Goal: Find specific page/section: Find specific page/section

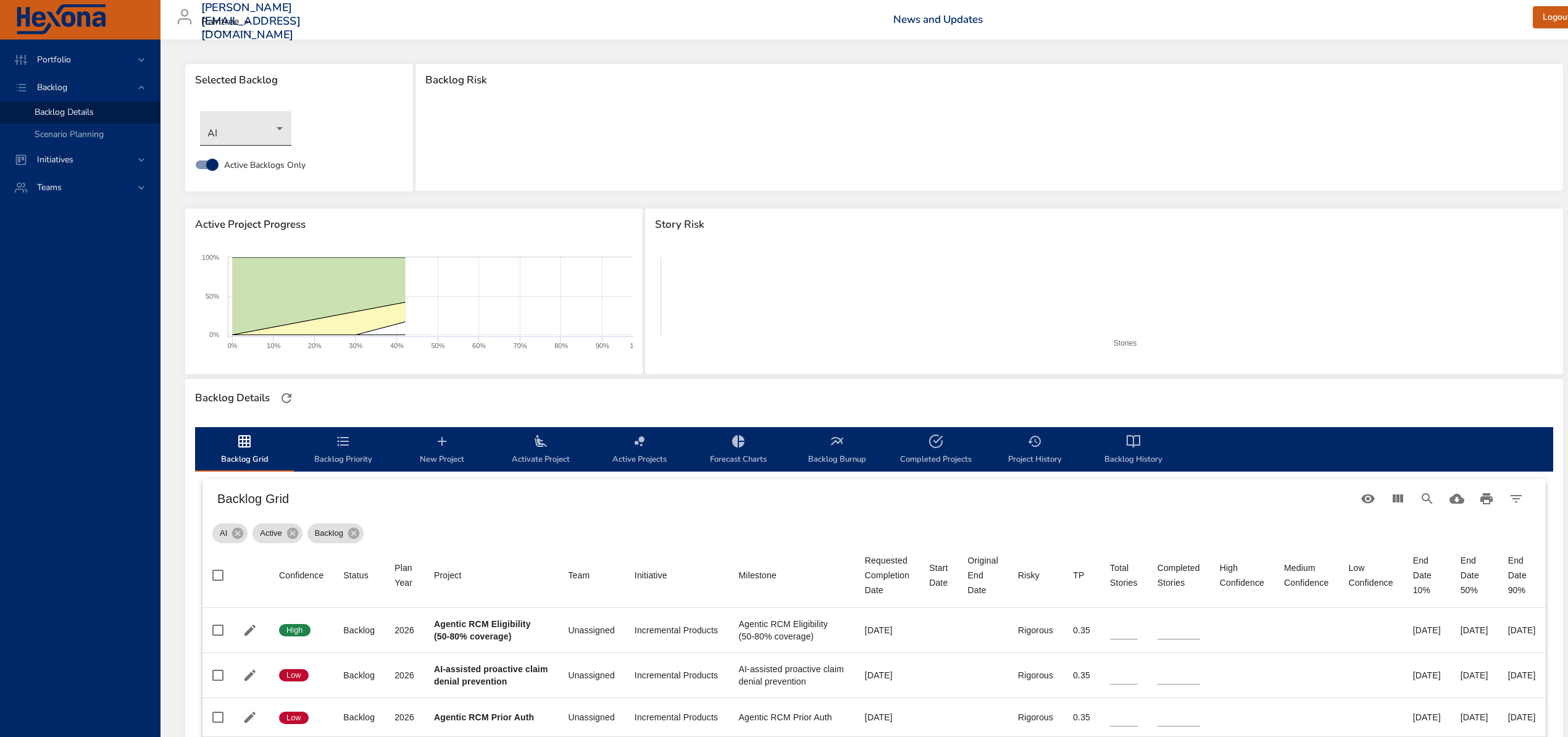
click at [255, 128] on body "Portfolio Backlog Backlog Details Scenario Planning Initiatives Teams [PERSON_N…" at bounding box center [784, 368] width 1568 height 737
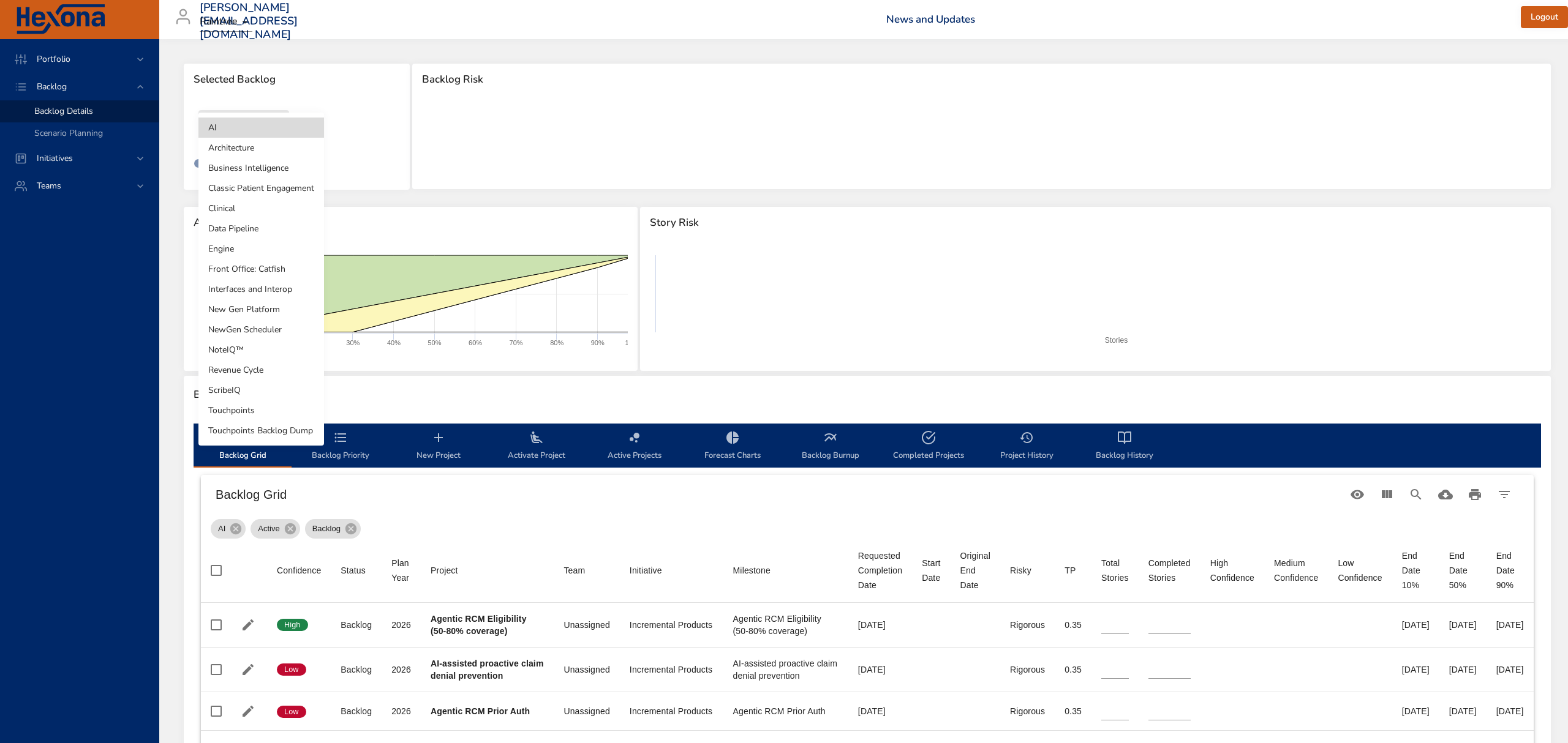
click at [248, 207] on li "Clinical" at bounding box center [262, 209] width 126 height 20
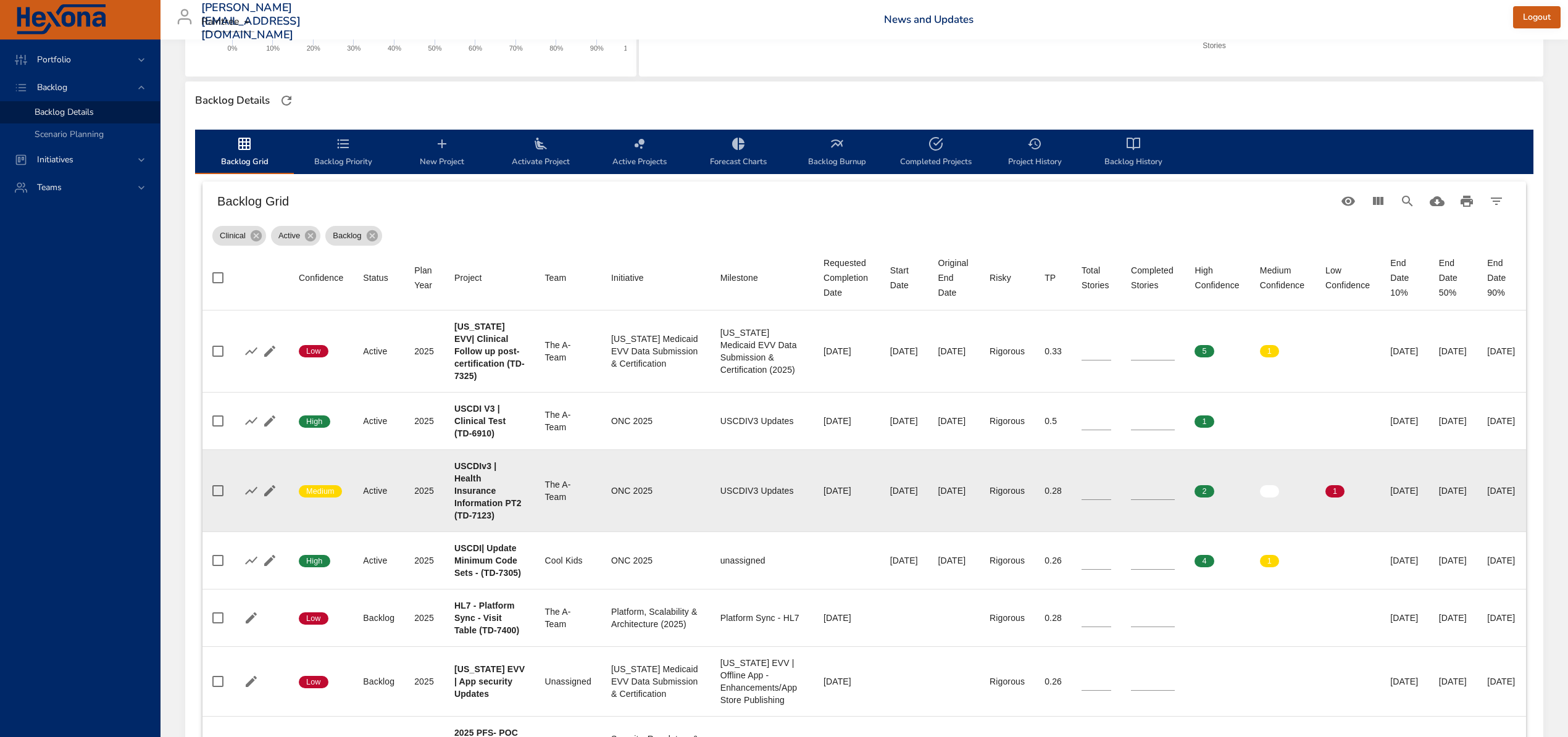
scroll to position [329, 0]
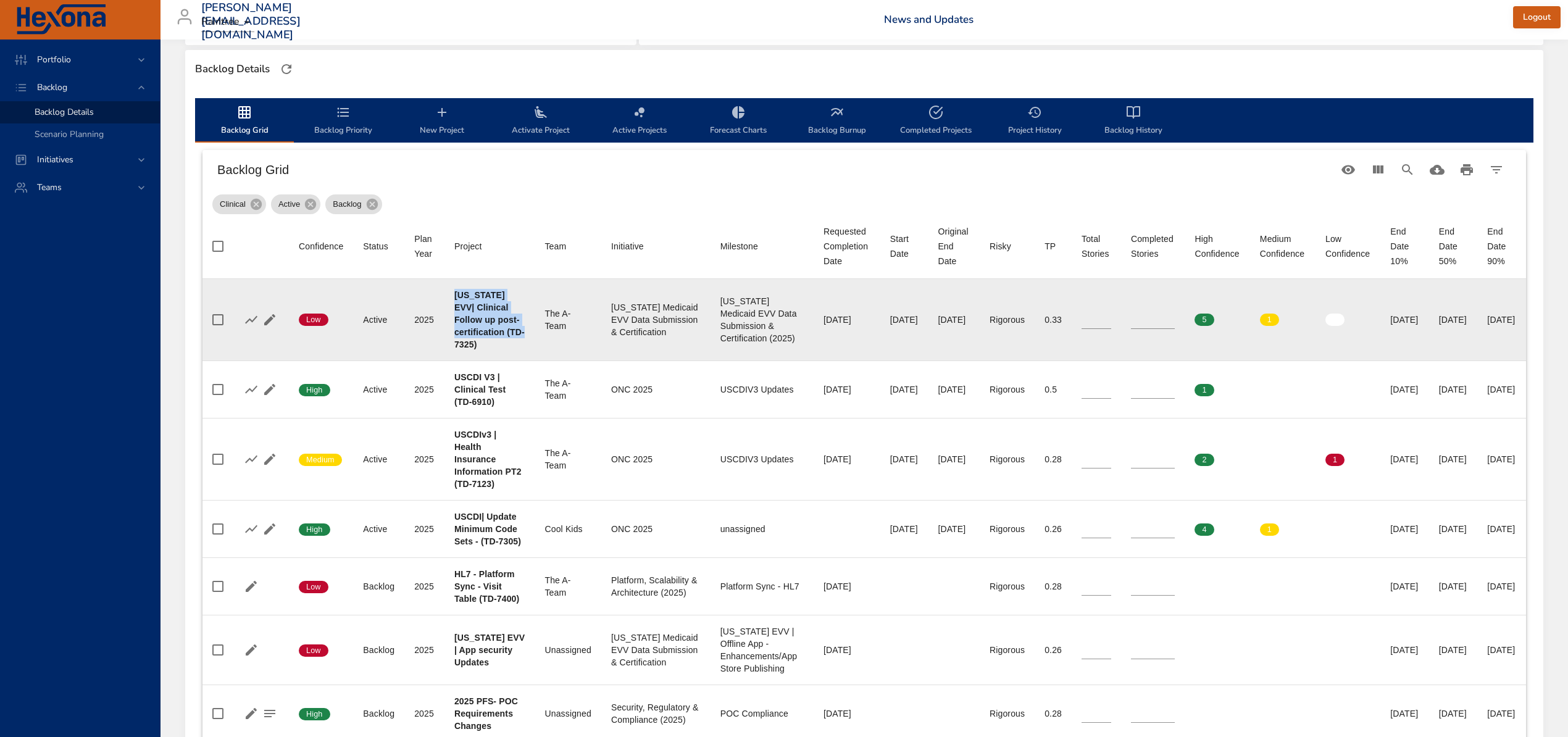
drag, startPoint x: 499, startPoint y: 345, endPoint x: 449, endPoint y: 297, distance: 69.3
click at [449, 297] on td "Project [US_STATE] EVV| Clinical Follow up post-certification (TD-7325)" at bounding box center [489, 321] width 90 height 82
click at [470, 334] on b "[US_STATE] EVV| Clinical Follow up post-certification (TD-7325)" at bounding box center [490, 320] width 71 height 60
drag, startPoint x: 455, startPoint y: 346, endPoint x: 492, endPoint y: 347, distance: 37.0
click at [492, 347] on b "[US_STATE] EVV| Clinical Follow up post-certification (TD-7325)" at bounding box center [490, 320] width 71 height 60
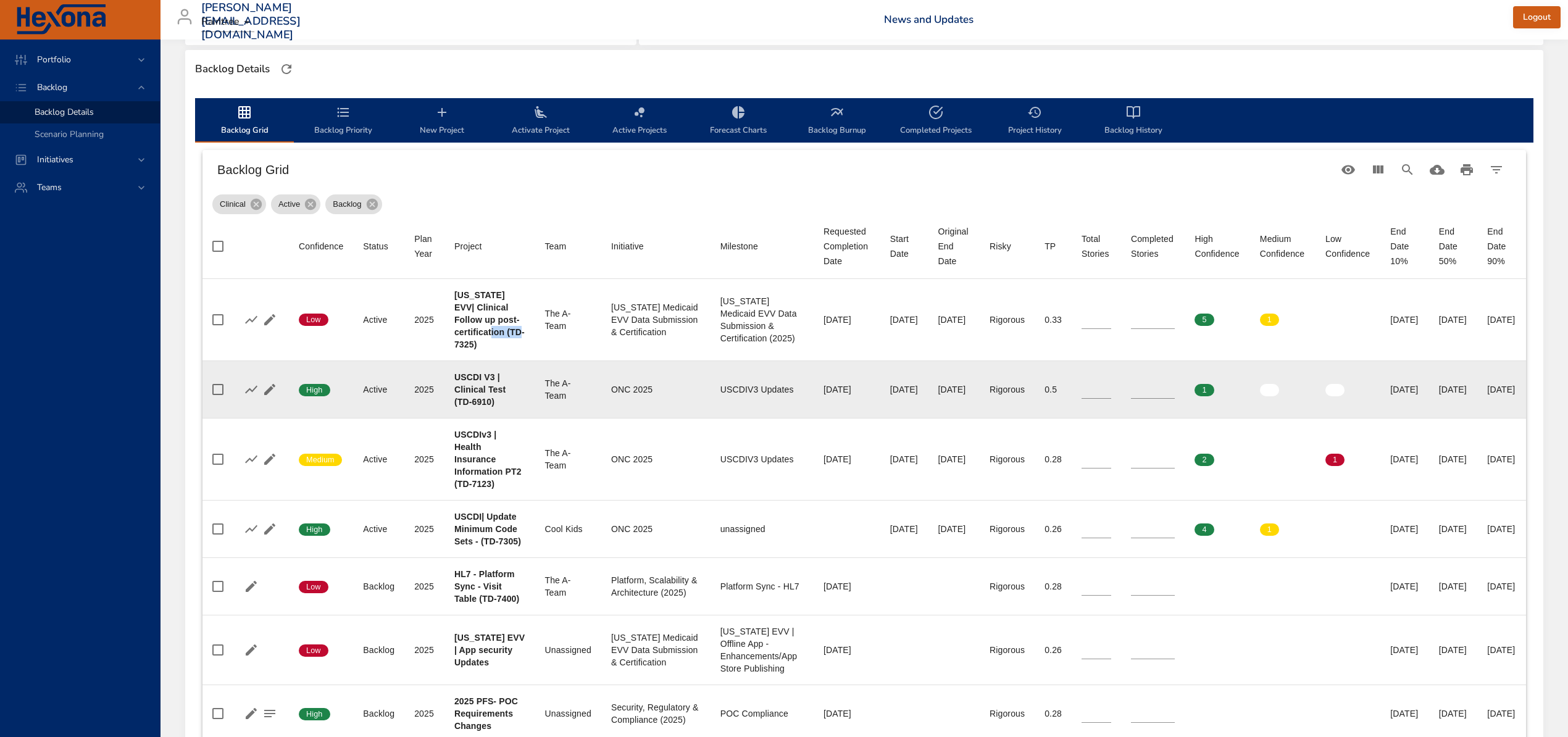
copy b "TD-7325"
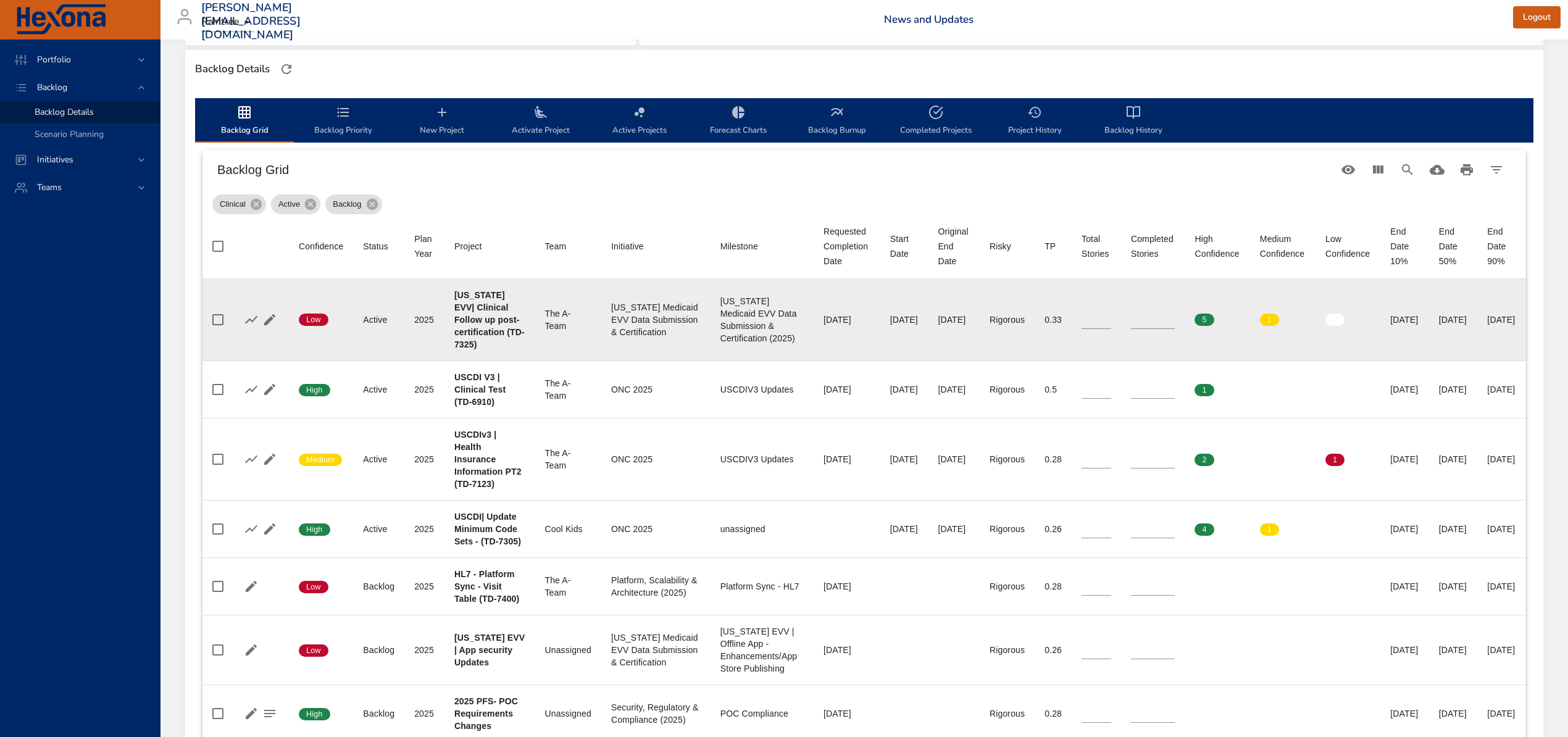
click at [499, 347] on div "[US_STATE] EVV| Clinical Follow up post-certification (TD-7325)" at bounding box center [490, 320] width 71 height 61
drag, startPoint x: 504, startPoint y: 345, endPoint x: 462, endPoint y: 295, distance: 65.3
click at [462, 295] on div "[US_STATE] EVV| Clinical Follow up post-certification (TD-7325)" at bounding box center [490, 320] width 71 height 61
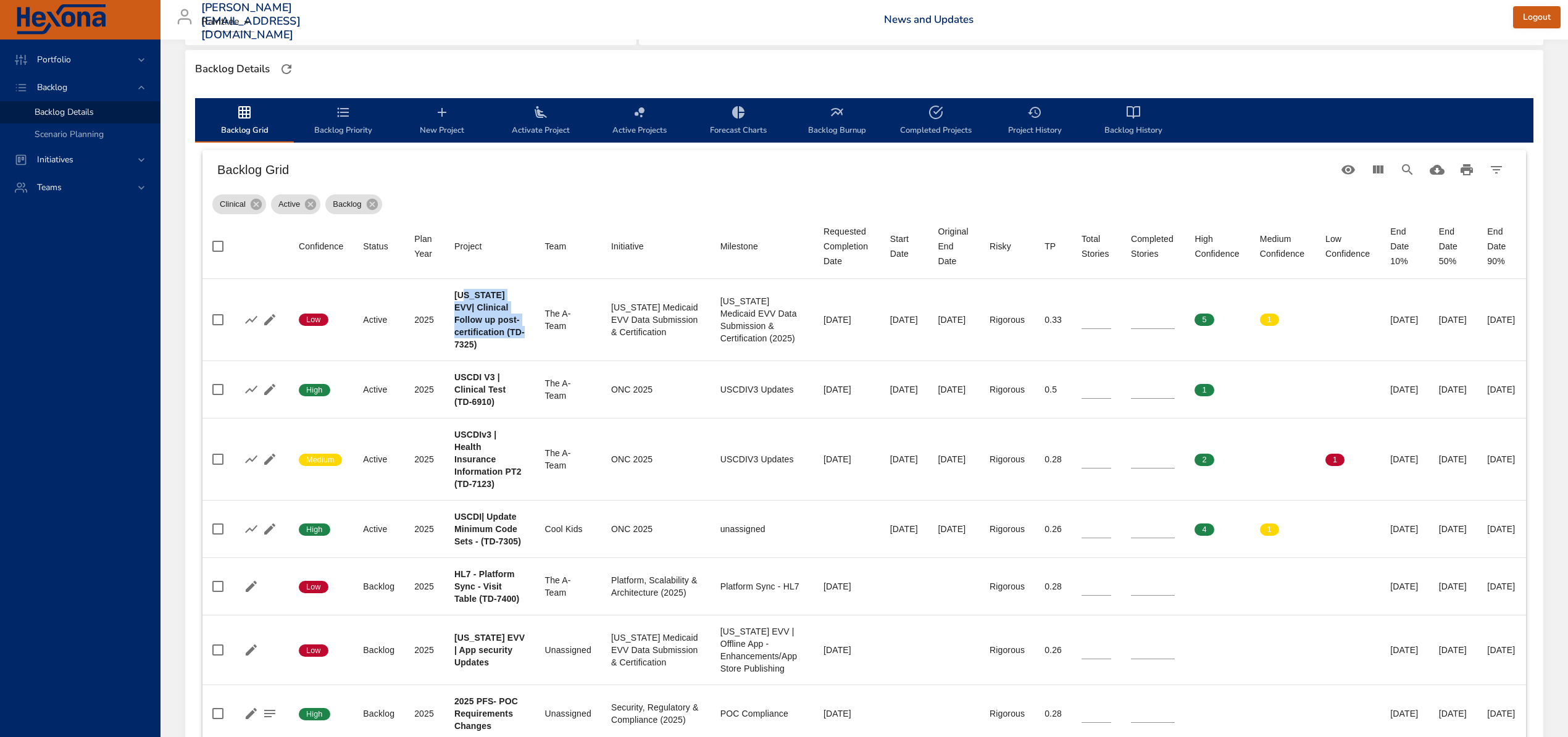
click at [910, 119] on span "Completed Projects" at bounding box center [936, 121] width 84 height 33
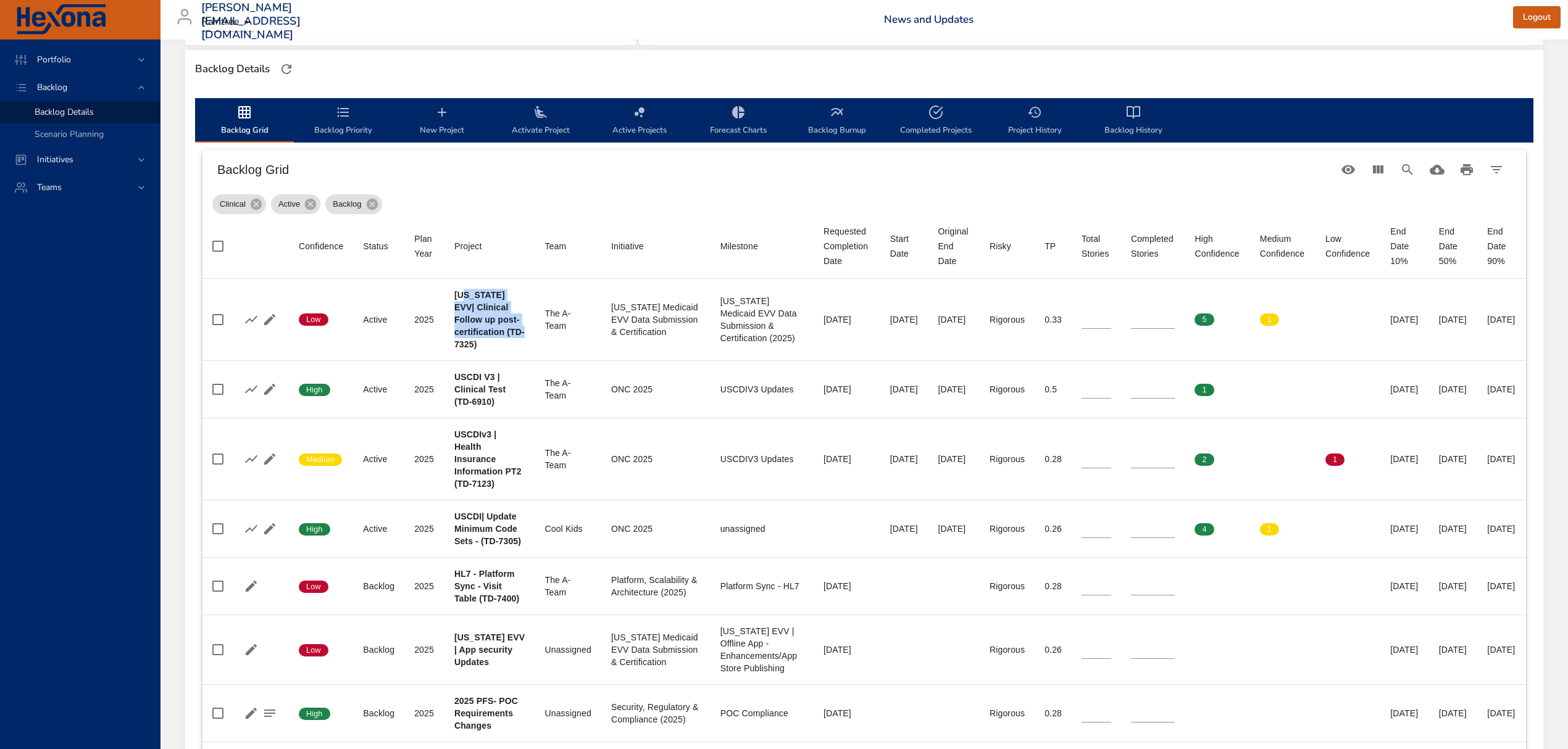
select select "***"
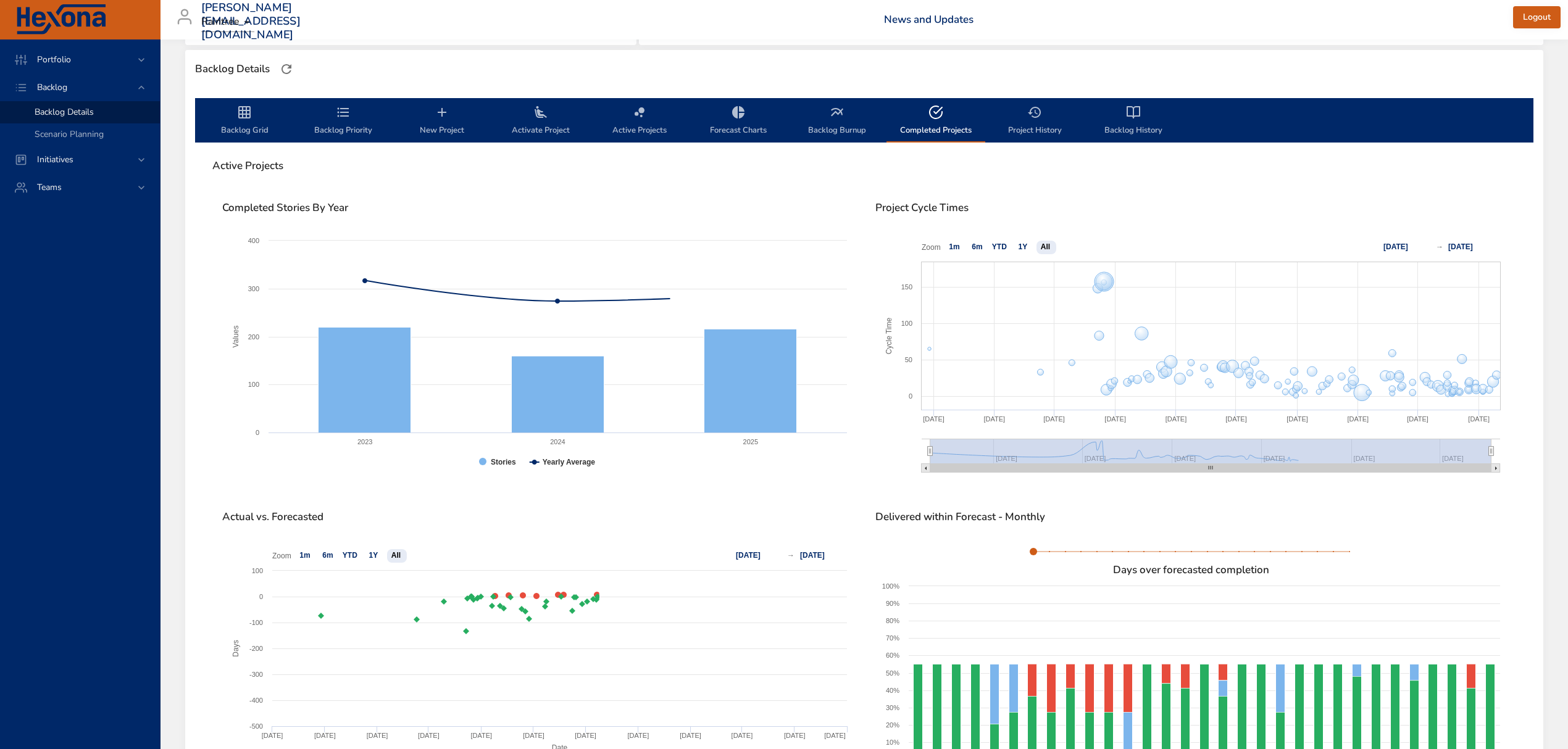
click at [1046, 119] on span "Project History" at bounding box center [1035, 121] width 84 height 33
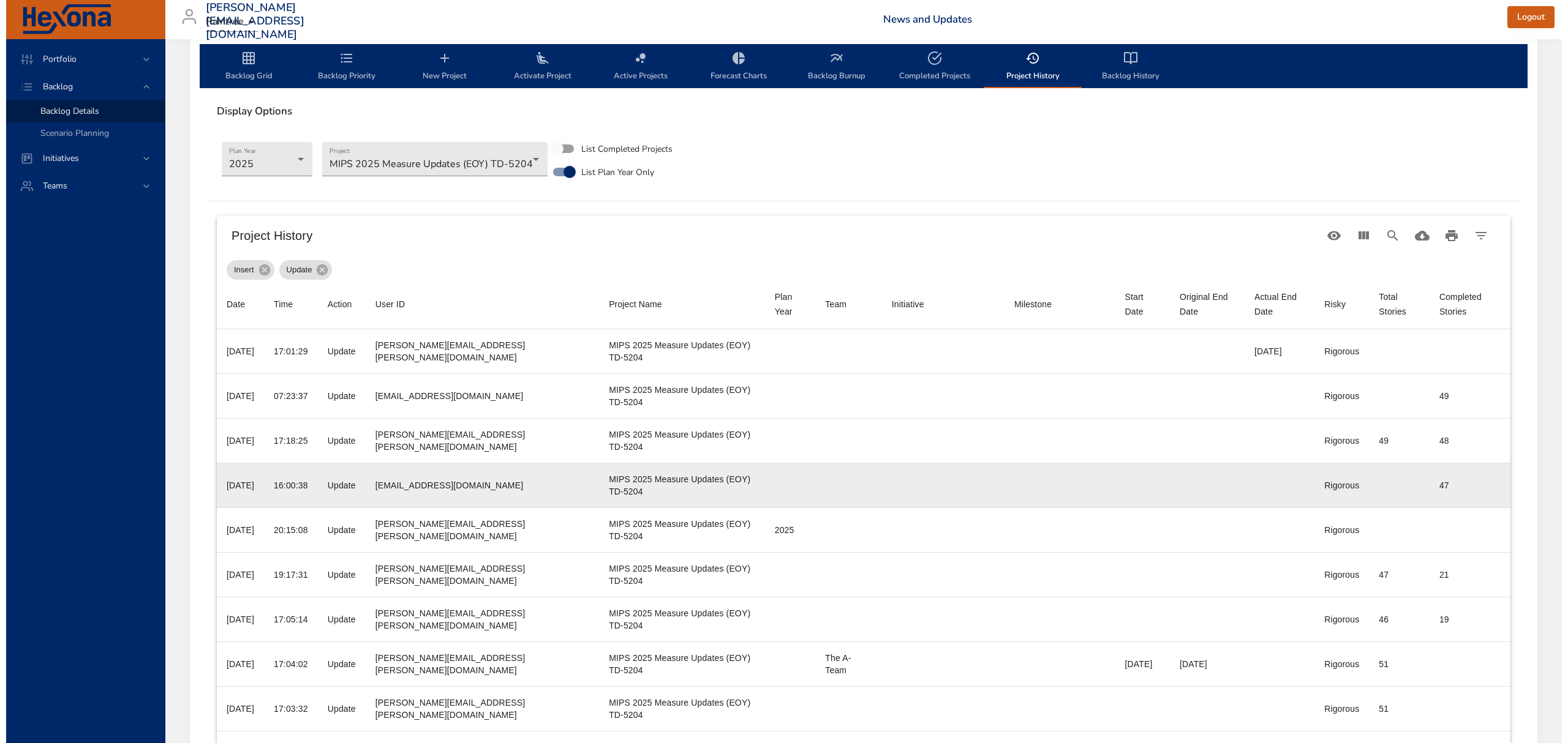
scroll to position [408, 0]
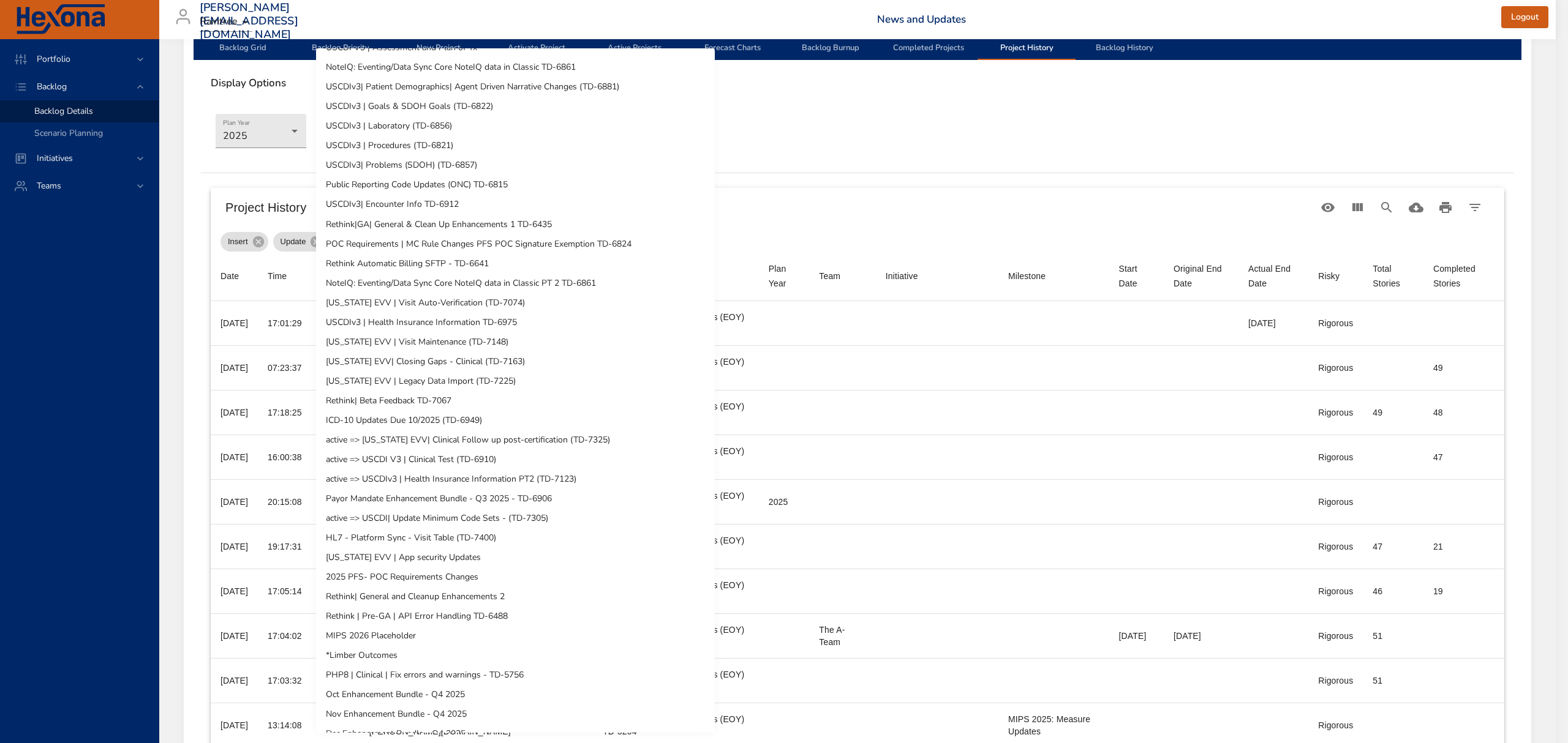
scroll to position [481, 0]
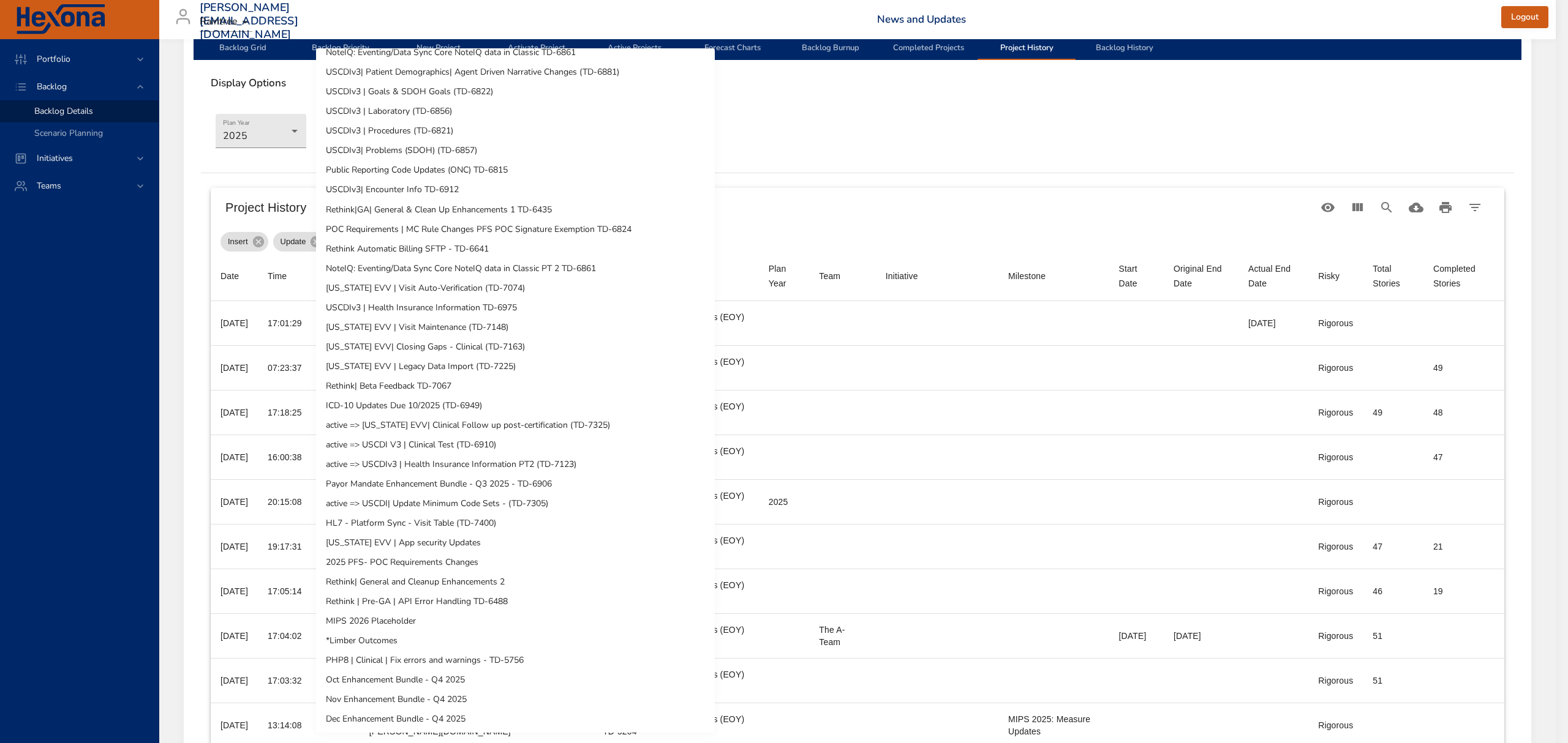
click at [452, 425] on li "active => [US_STATE] EVV| Clinical Follow up post-certification (TD-7325)" at bounding box center [515, 425] width 398 height 19
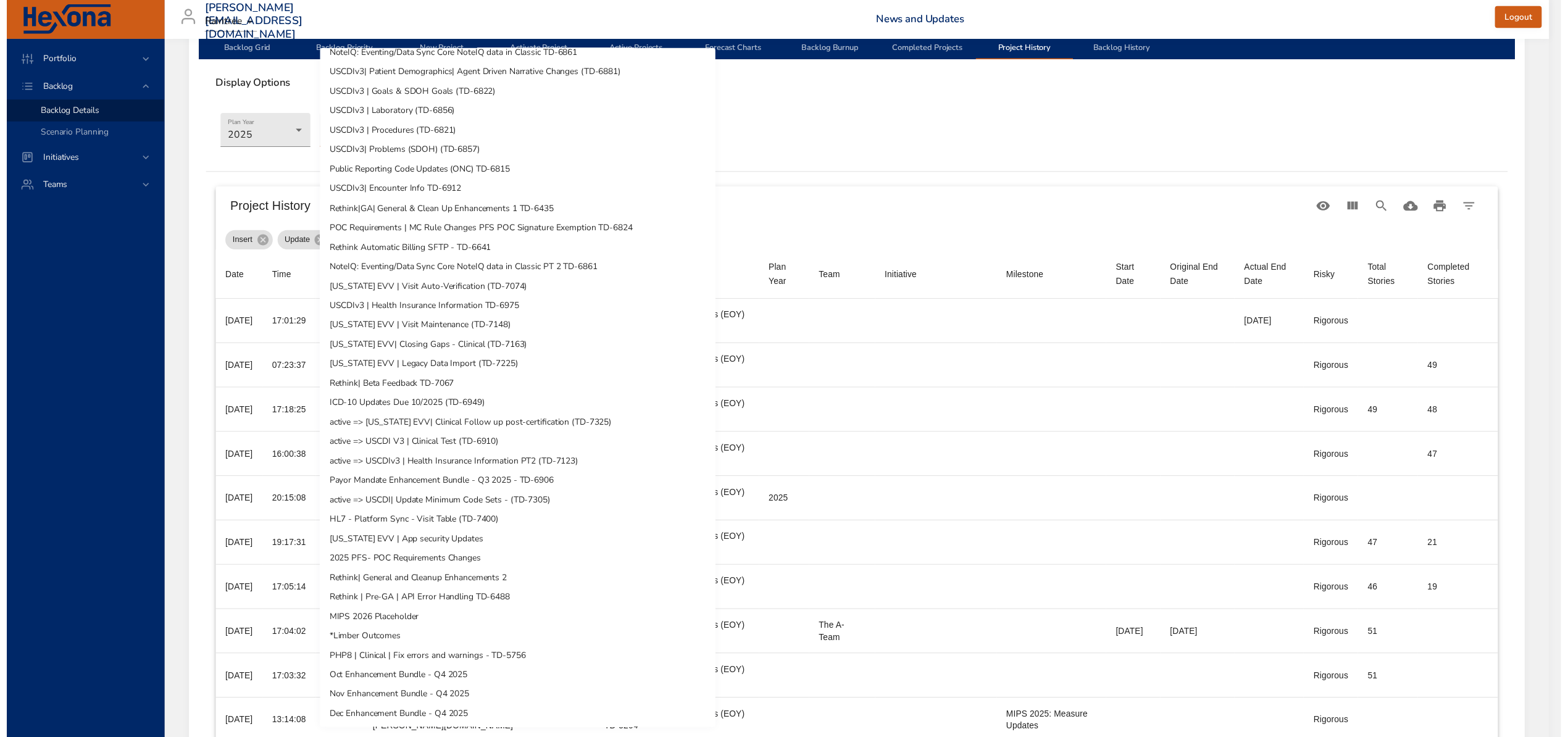
scroll to position [325, 0]
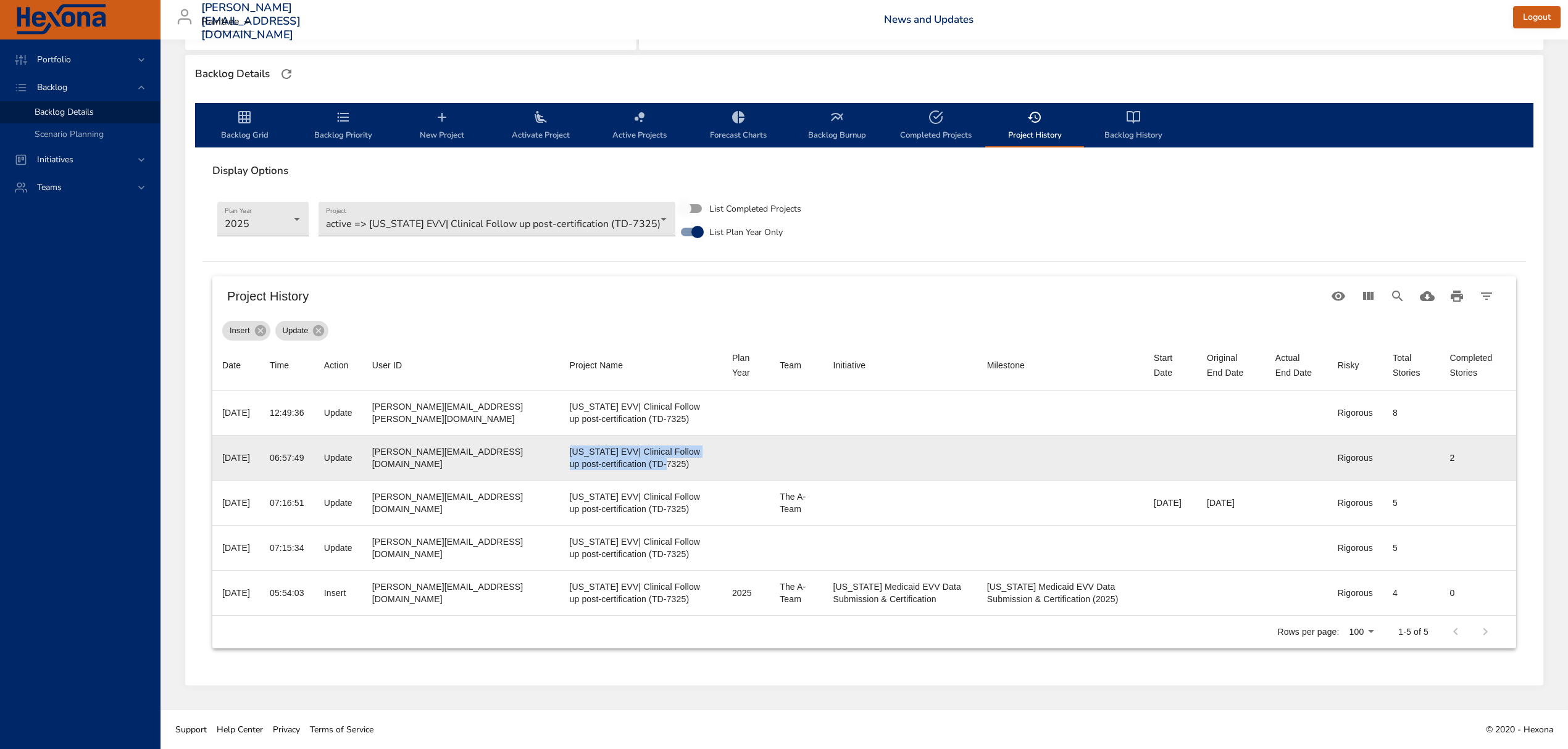
drag, startPoint x: 631, startPoint y: 464, endPoint x: 535, endPoint y: 453, distance: 96.6
click at [560, 453] on td "Project Name [US_STATE] EVV| Clinical Follow up post-certification (TD-7325)" at bounding box center [641, 458] width 162 height 45
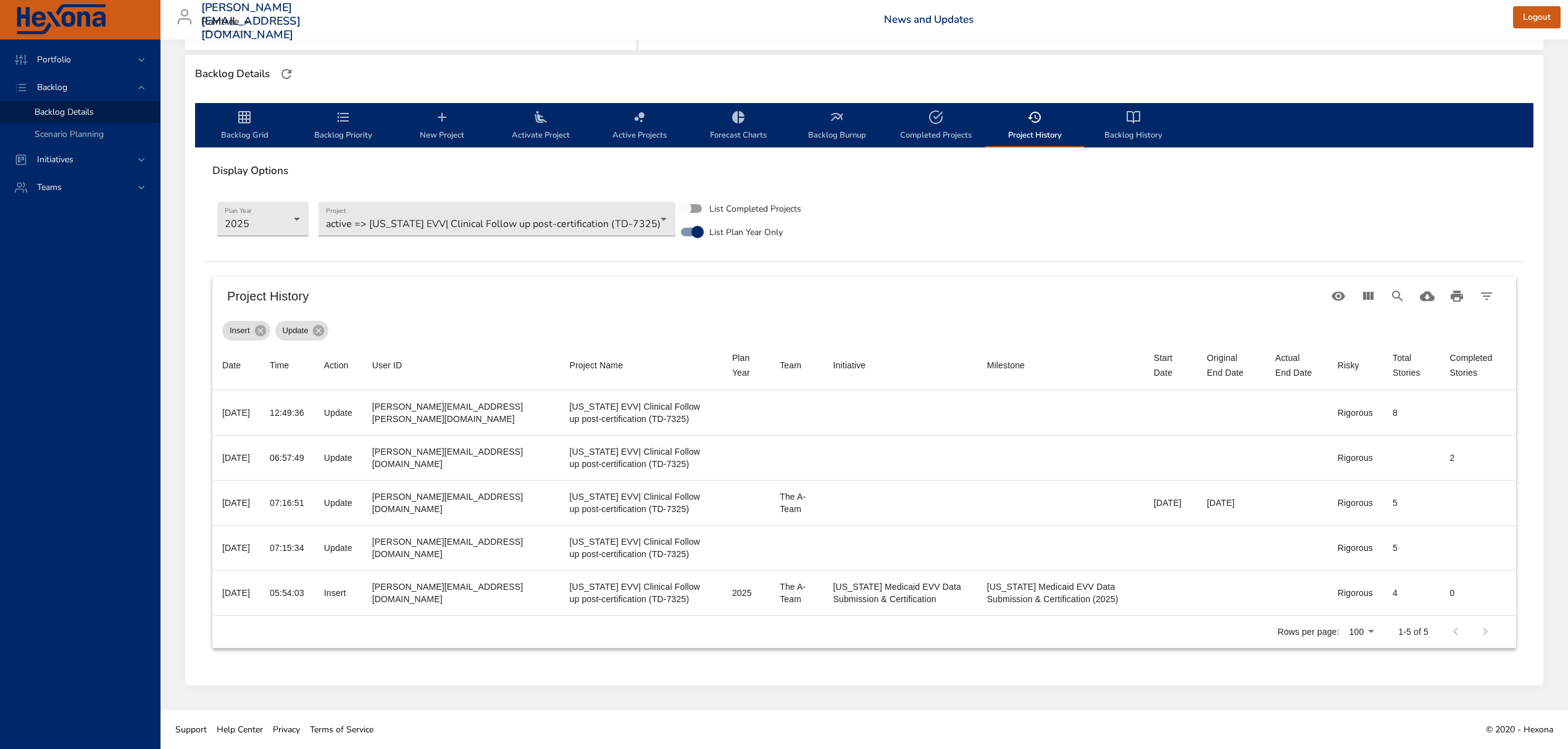
click at [193, 231] on div "Backlog Grid Backlog Priority New Project Activate Project Active Projects Fore…" at bounding box center [865, 389] width 1358 height 593
drag, startPoint x: 248, startPoint y: 122, endPoint x: 282, endPoint y: 144, distance: 40.5
click at [248, 124] on icon "backlog-tab" at bounding box center [244, 117] width 15 height 15
